Goal: Find specific page/section: Find specific page/section

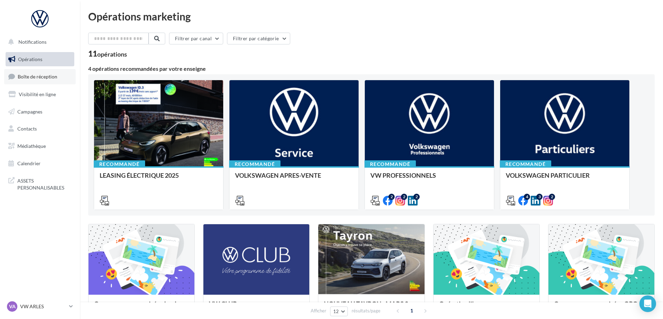
click at [33, 78] on span "Boîte de réception" at bounding box center [38, 77] width 40 height 6
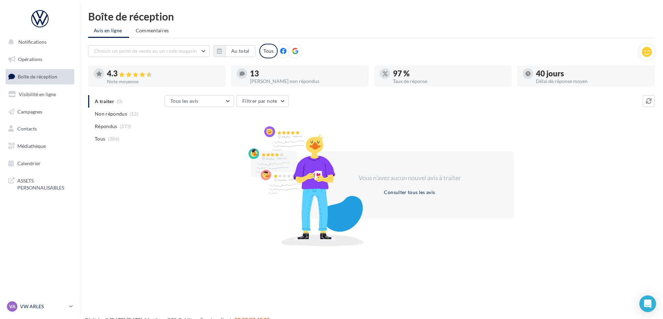
click at [70, 305] on icon at bounding box center [71, 306] width 4 height 6
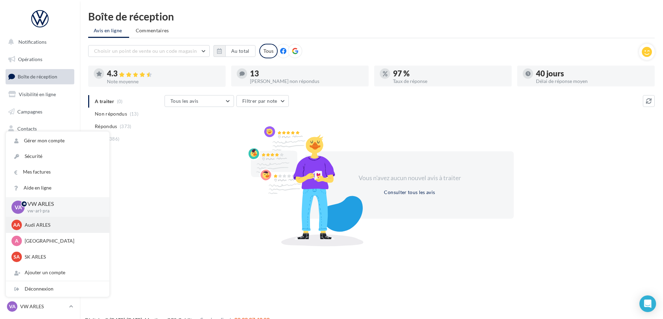
click at [50, 227] on p "Audi ARLES" at bounding box center [63, 224] width 76 height 7
